Goal: Find specific page/section: Find specific page/section

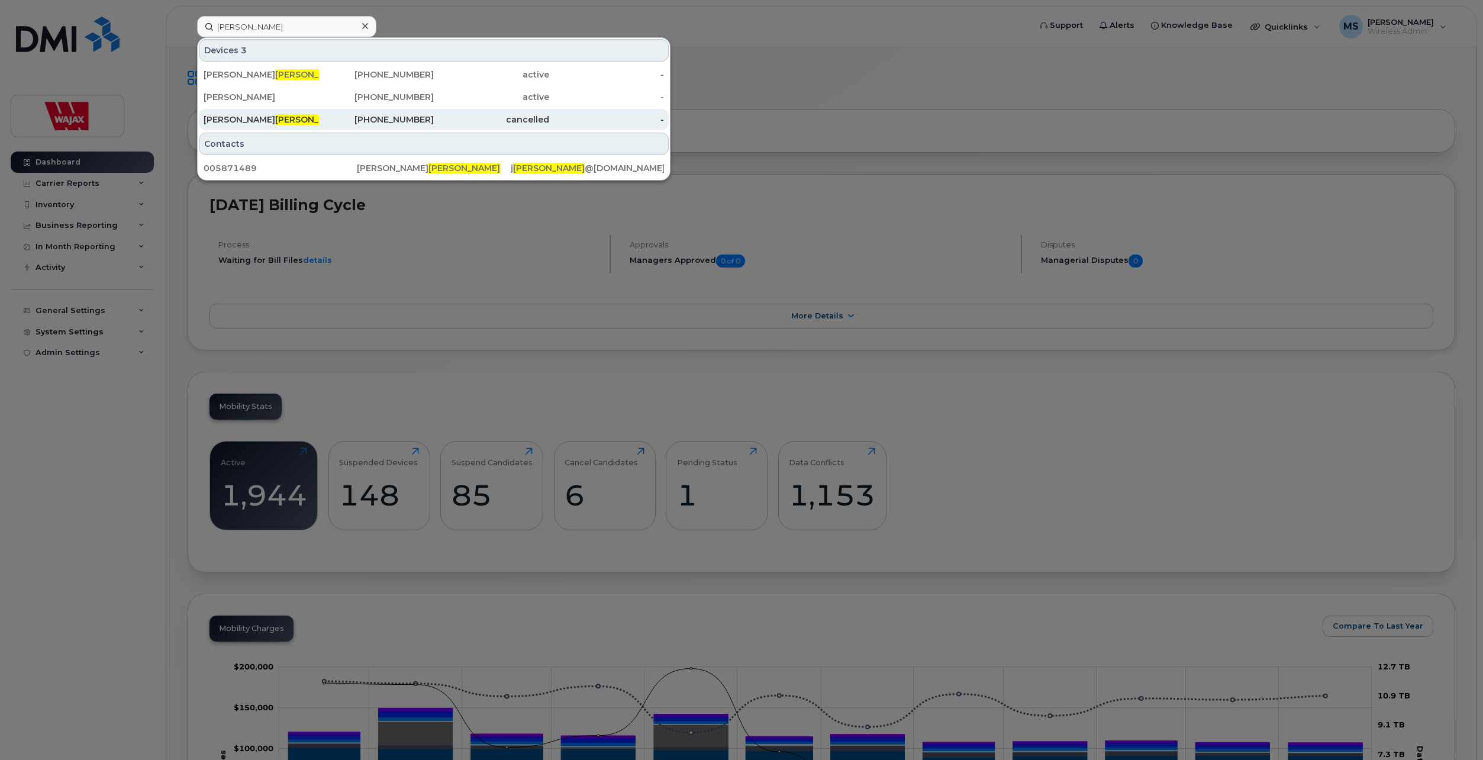
type input "[PERSON_NAME]"
click at [255, 125] on div "[PERSON_NAME]" at bounding box center [261, 120] width 115 height 12
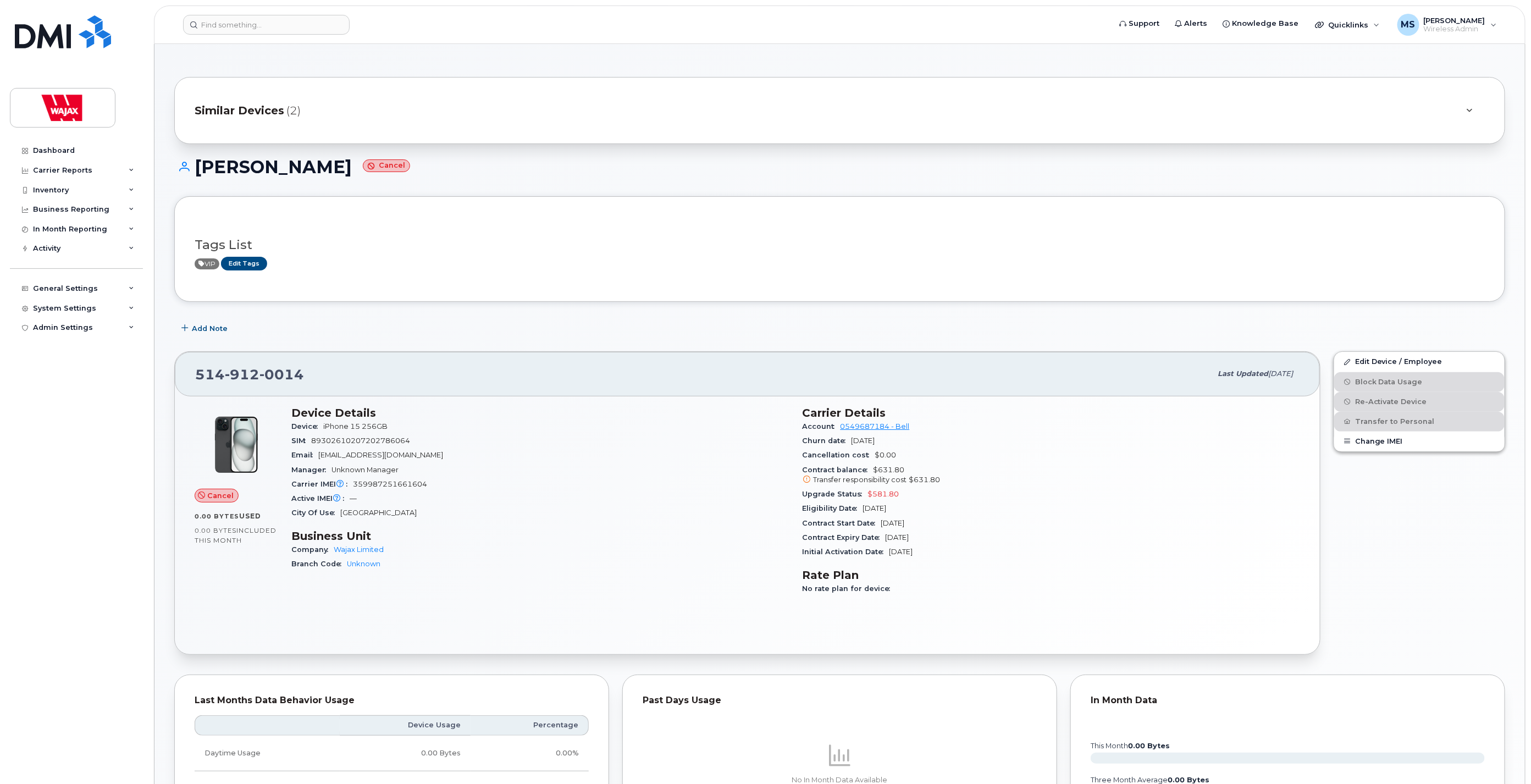
click at [288, 116] on span "(2)" at bounding box center [293, 111] width 14 height 16
